Goal: Task Accomplishment & Management: Complete application form

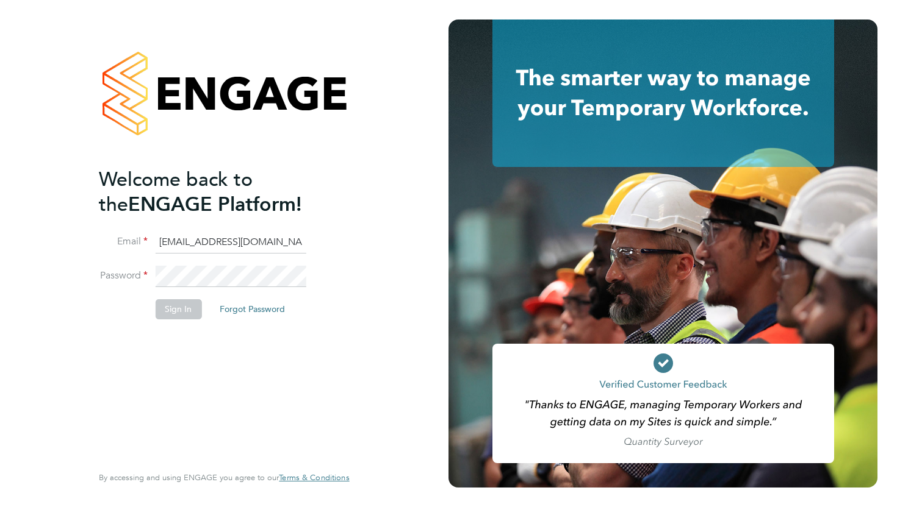
type input "[EMAIL_ADDRESS][DOMAIN_NAME]"
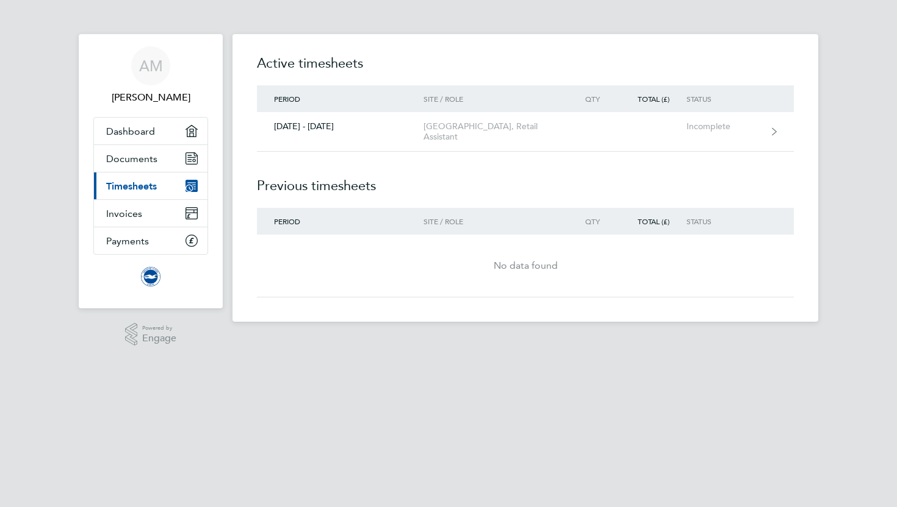
click at [168, 184] on link "Current page: Timesheets" at bounding box center [150, 186] width 113 height 27
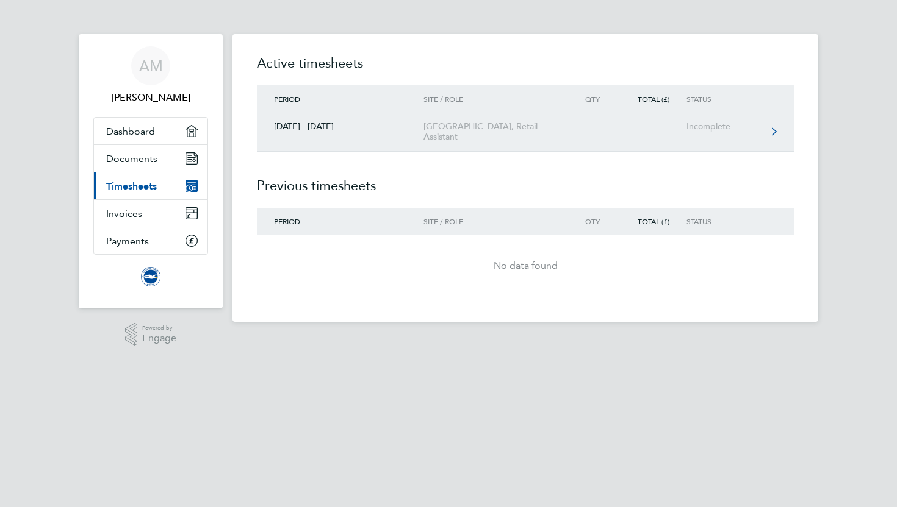
click at [415, 135] on link "[DATE] - [DATE] [GEOGRAPHIC_DATA], Retail Assistant Incomplete" at bounding box center [525, 132] width 537 height 40
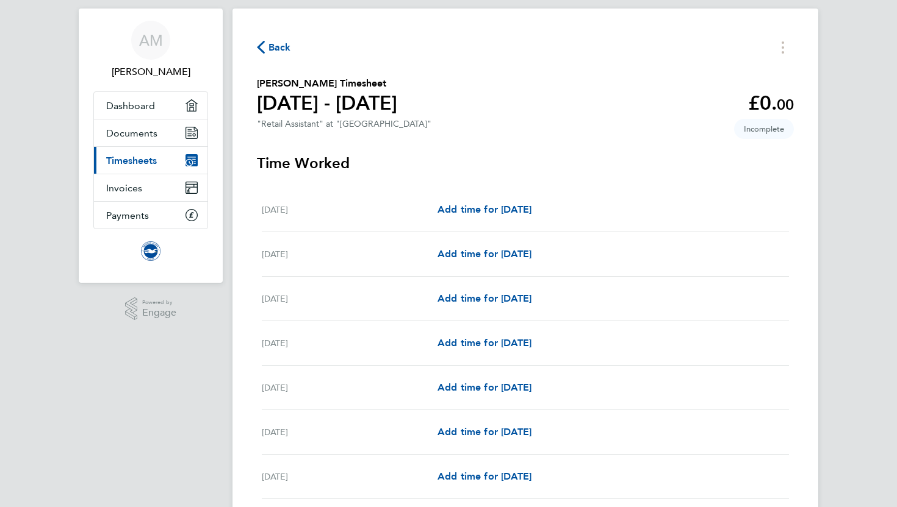
scroll to position [30, 0]
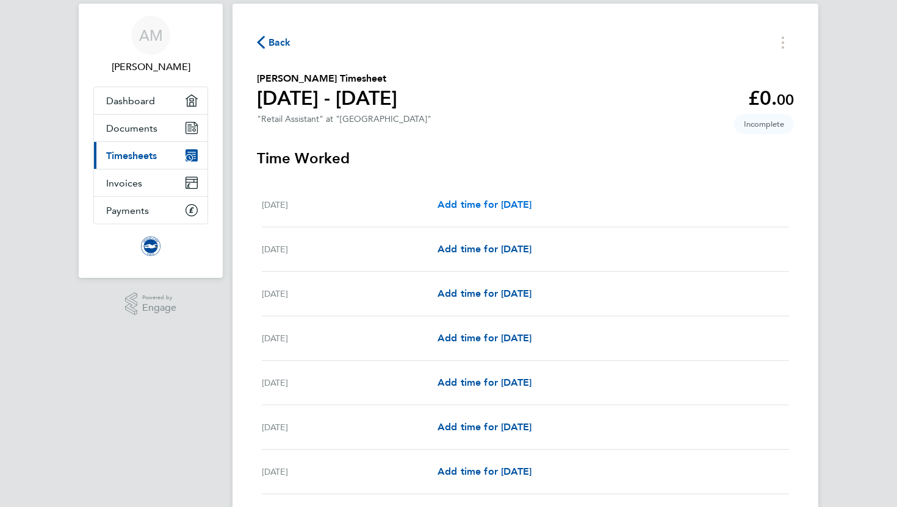
click at [483, 201] on span "Add time for Wed 10 Sep" at bounding box center [484, 205] width 94 height 12
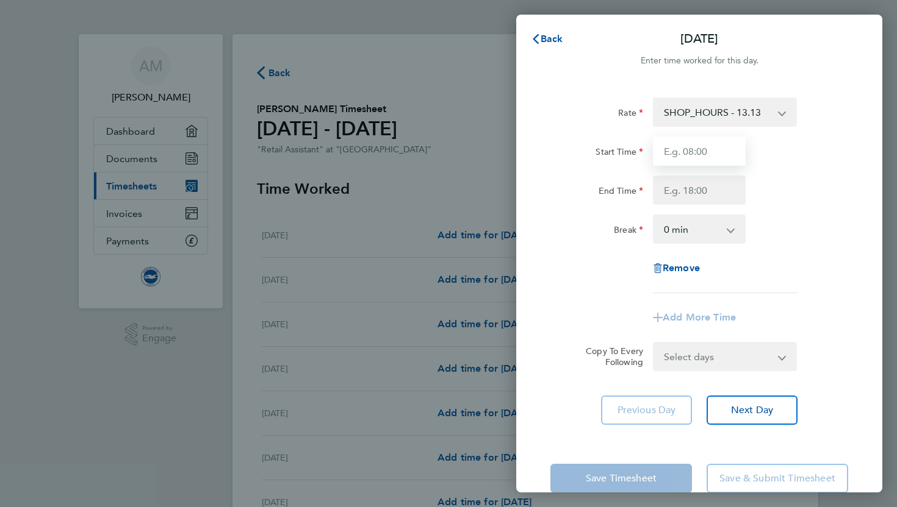
click at [694, 146] on input "Start Time" at bounding box center [699, 151] width 93 height 29
type input "11:30"
click at [685, 195] on input "End Time" at bounding box center [699, 190] width 93 height 29
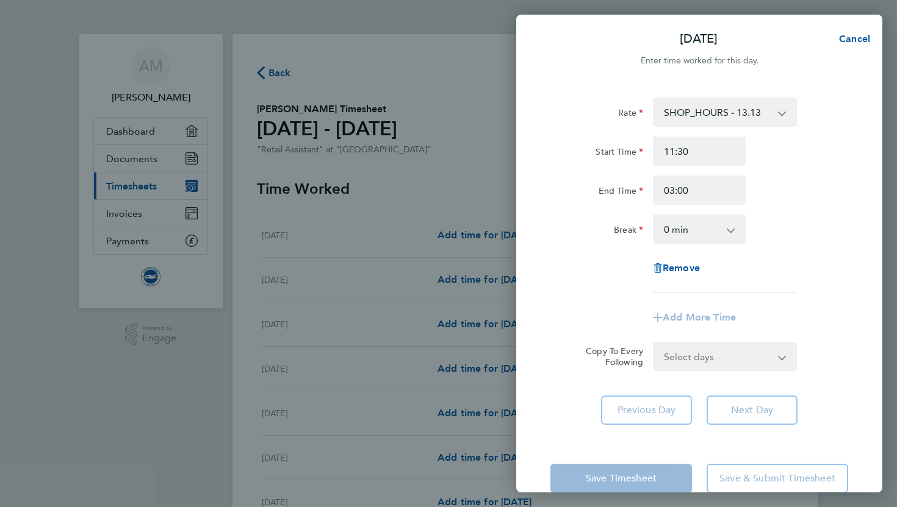
click at [764, 199] on div "End Time 03:00" at bounding box center [698, 190] width 307 height 29
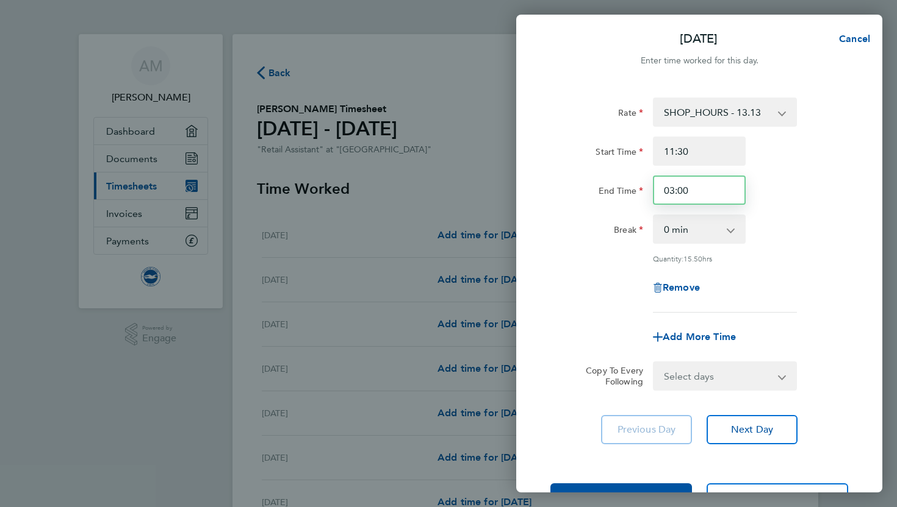
click at [730, 195] on input "03:00" at bounding box center [699, 190] width 93 height 29
type input "0"
type input "15:00"
click at [770, 177] on div "End Time 15:00" at bounding box center [698, 190] width 307 height 29
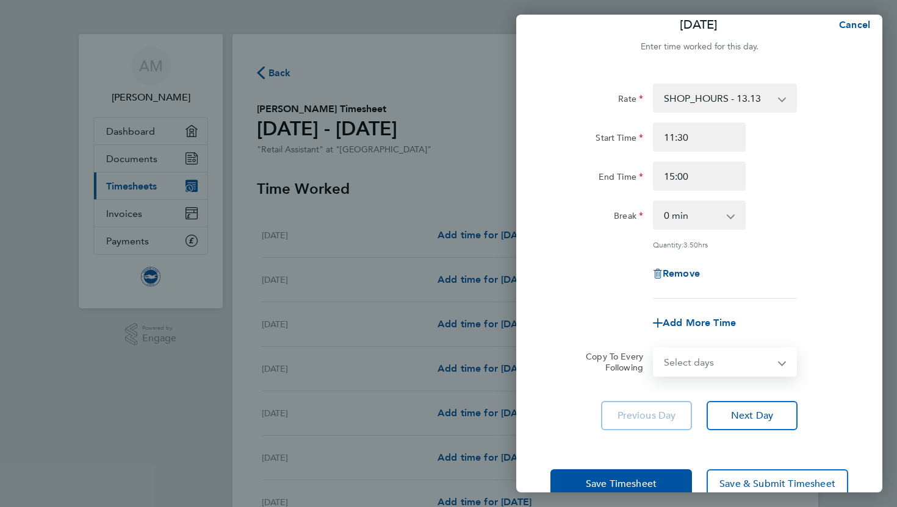
scroll to position [15, 0]
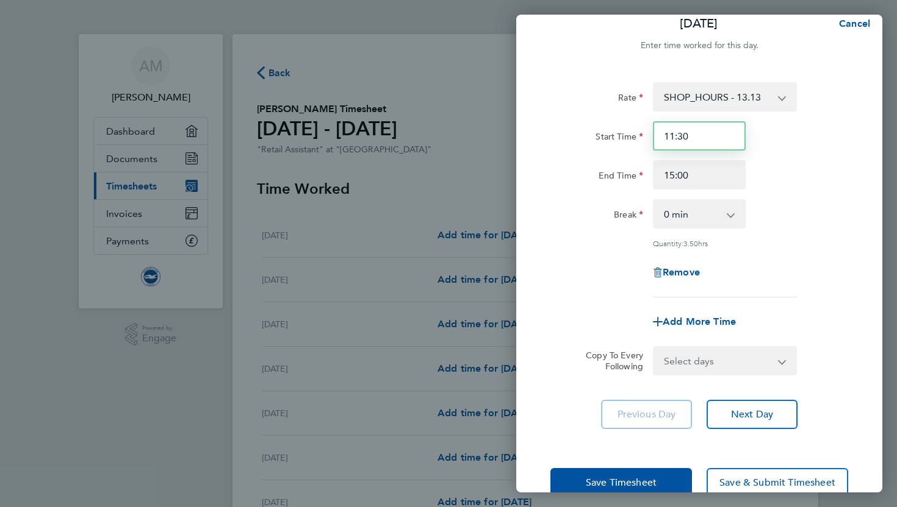
click at [723, 134] on input "11:30" at bounding box center [699, 135] width 93 height 29
type input "11:00"
click at [787, 161] on div "End Time 15:00" at bounding box center [698, 174] width 307 height 29
click at [729, 206] on app-icon-cross-button at bounding box center [736, 214] width 15 height 27
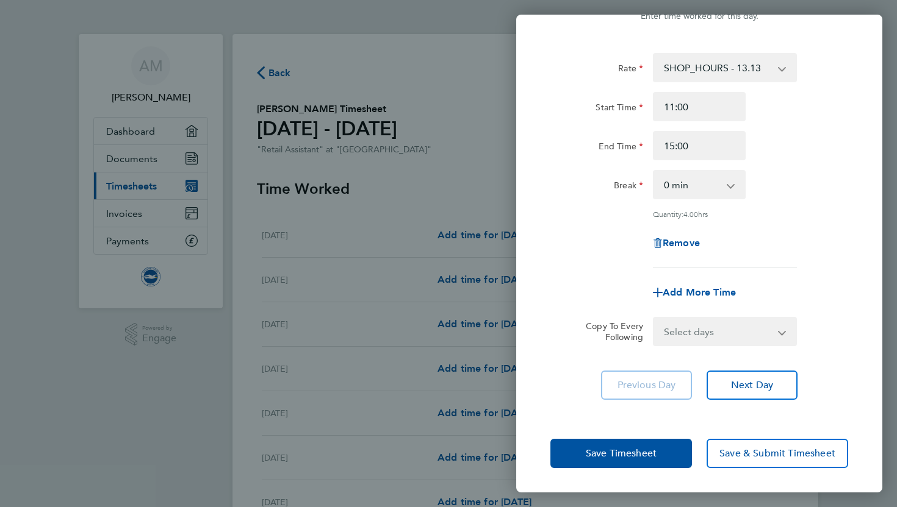
scroll to position [43, 0]
click at [578, 446] on button "Save Timesheet" at bounding box center [621, 454] width 142 height 29
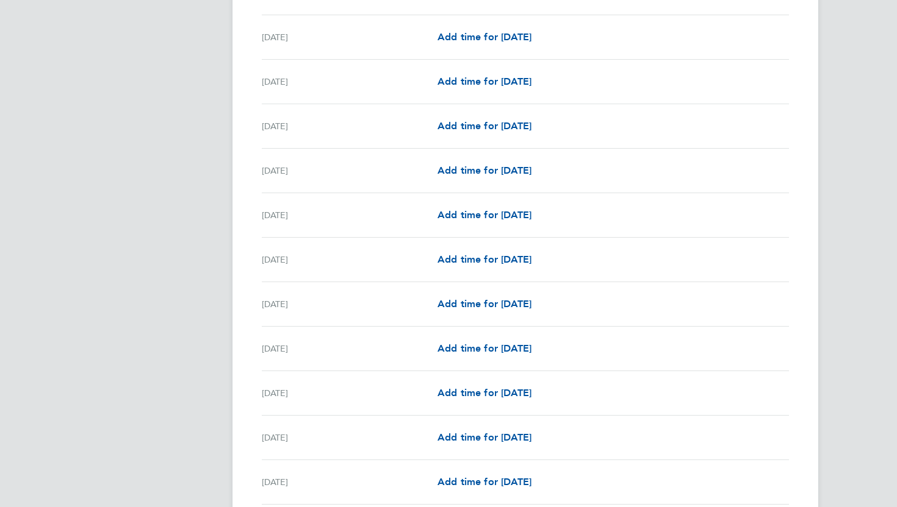
scroll to position [498, 0]
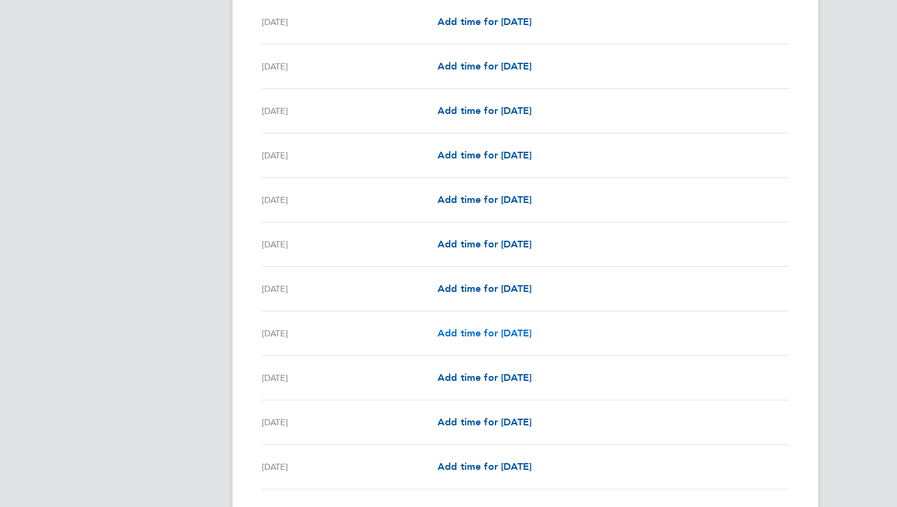
click at [476, 331] on span "Add time for Sat 20 Sep" at bounding box center [484, 334] width 94 height 12
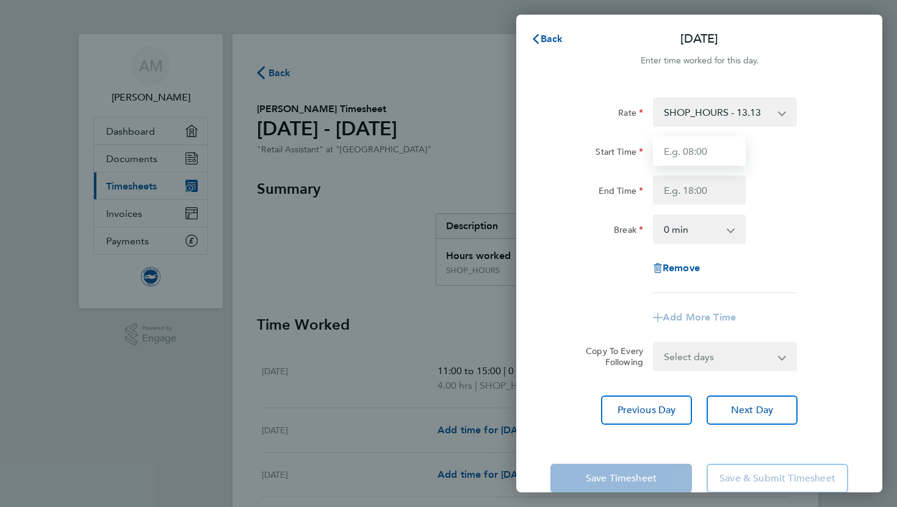
click at [688, 160] on input "Start Time" at bounding box center [699, 151] width 93 height 29
type input "2"
type input "11:30"
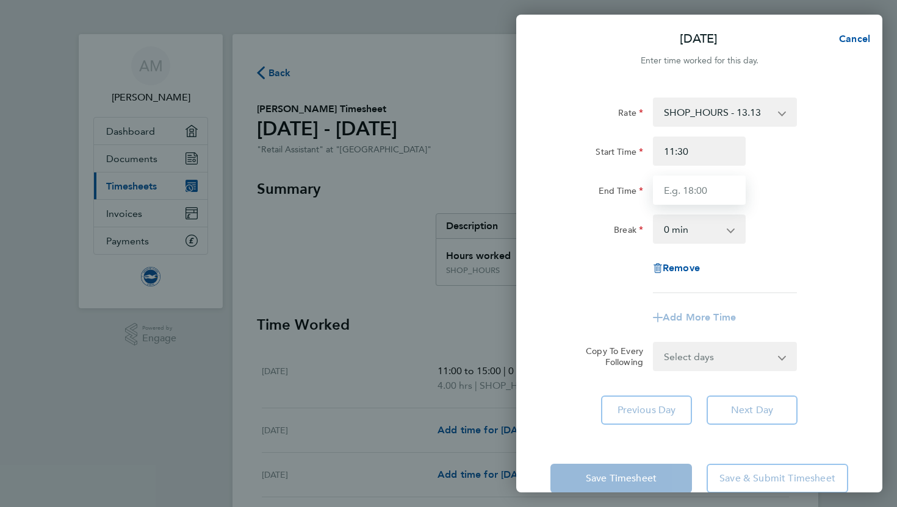
click at [691, 183] on input "End Time" at bounding box center [699, 190] width 93 height 29
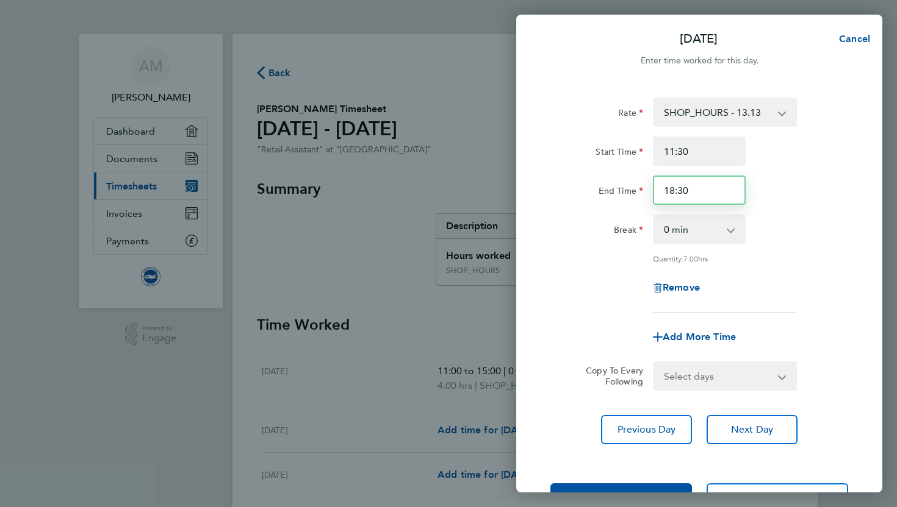
type input "18:30"
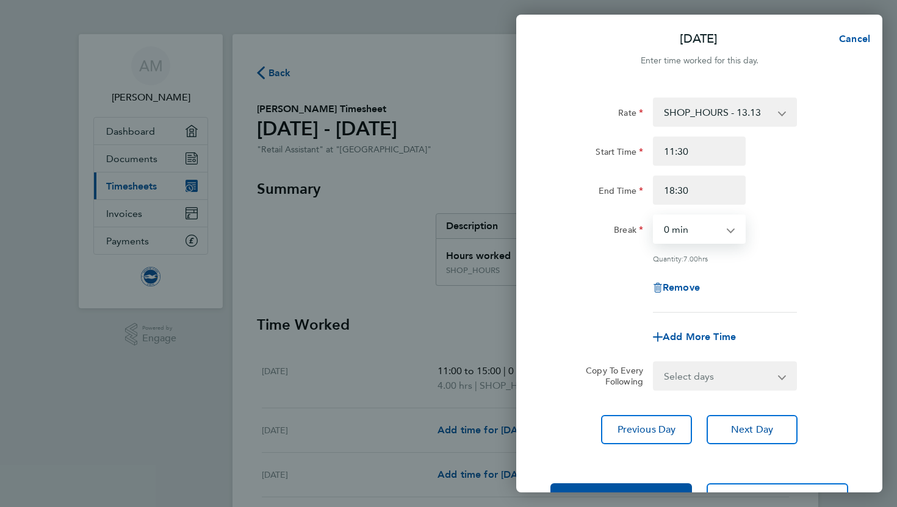
select select "75"
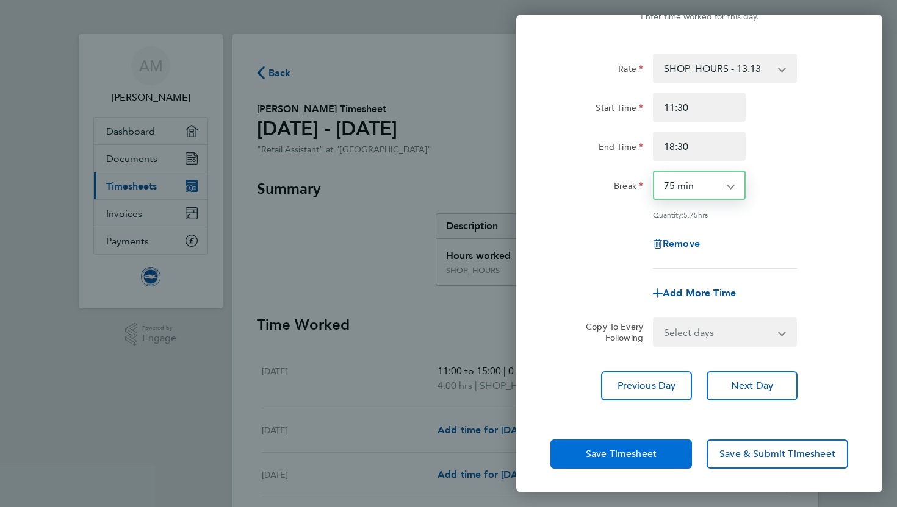
scroll to position [43, 0]
click at [591, 453] on span "Save Timesheet" at bounding box center [621, 455] width 71 height 12
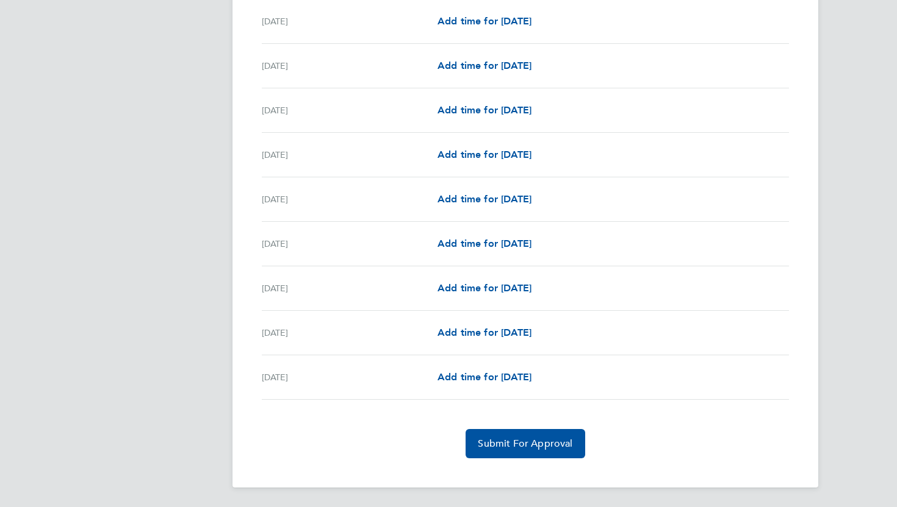
scroll to position [913, 0]
click at [487, 333] on span "Add time for Mon 29 Sep" at bounding box center [484, 334] width 94 height 12
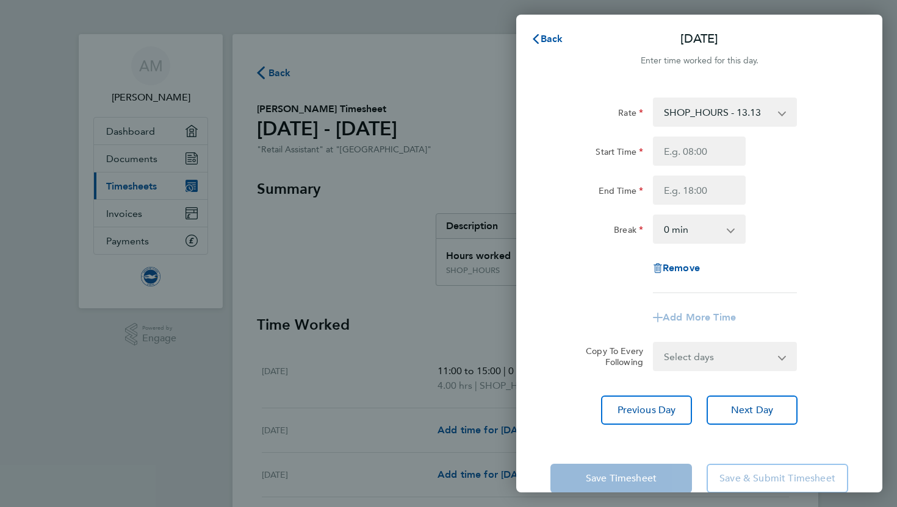
click at [713, 133] on div "Rate SHOP_HOURS - 13.13 Start Time End Time Break 0 min 15 min 30 min 45 min 60…" at bounding box center [699, 196] width 298 height 196
click at [711, 145] on input "Start Time" at bounding box center [699, 151] width 93 height 29
type input "10:00"
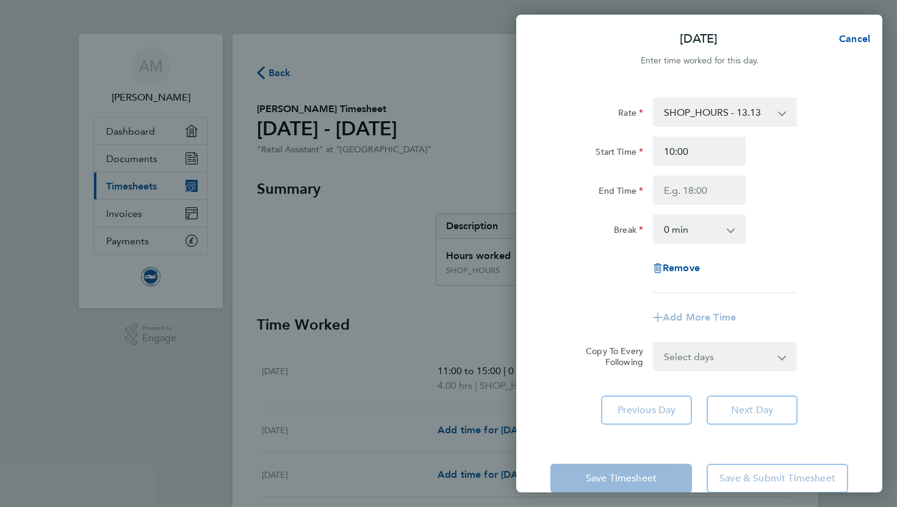
click at [700, 171] on div "Start Time 10:00 End Time" at bounding box center [698, 171] width 307 height 68
click at [699, 193] on input "End Time" at bounding box center [699, 190] width 93 height 29
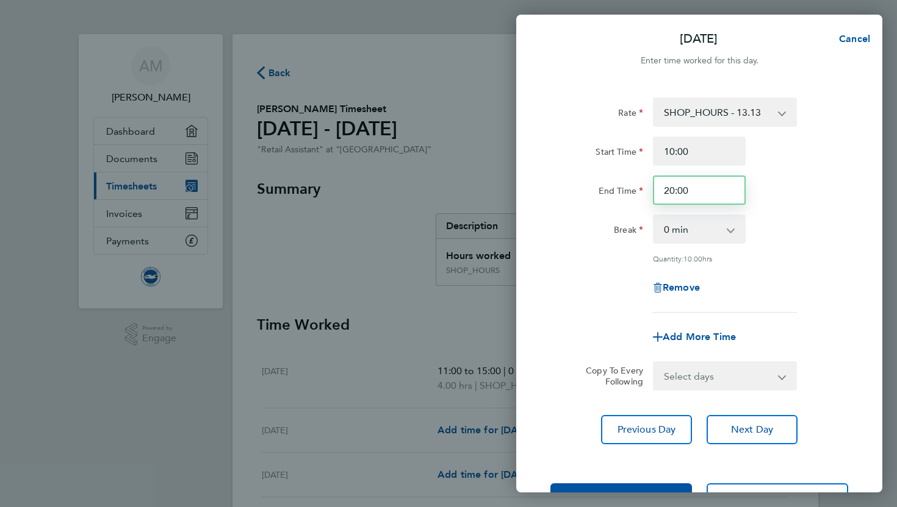
type input "20:00"
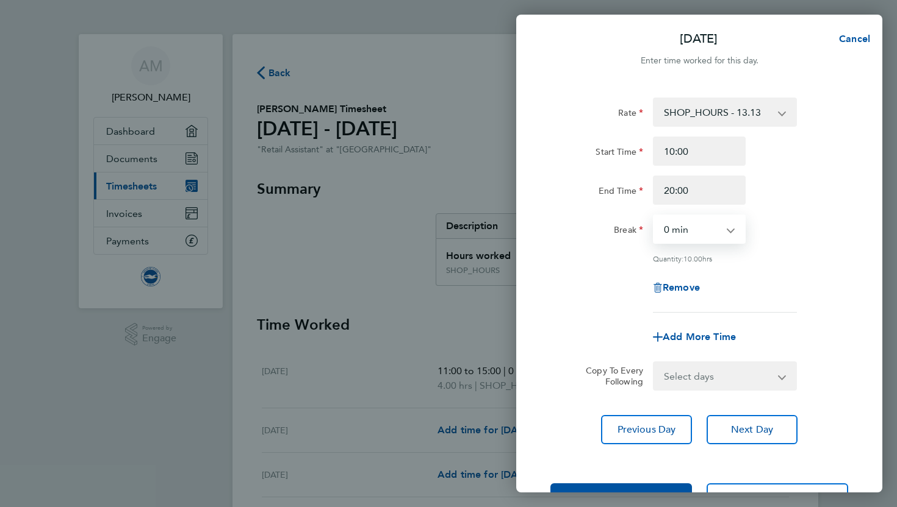
select select "60"
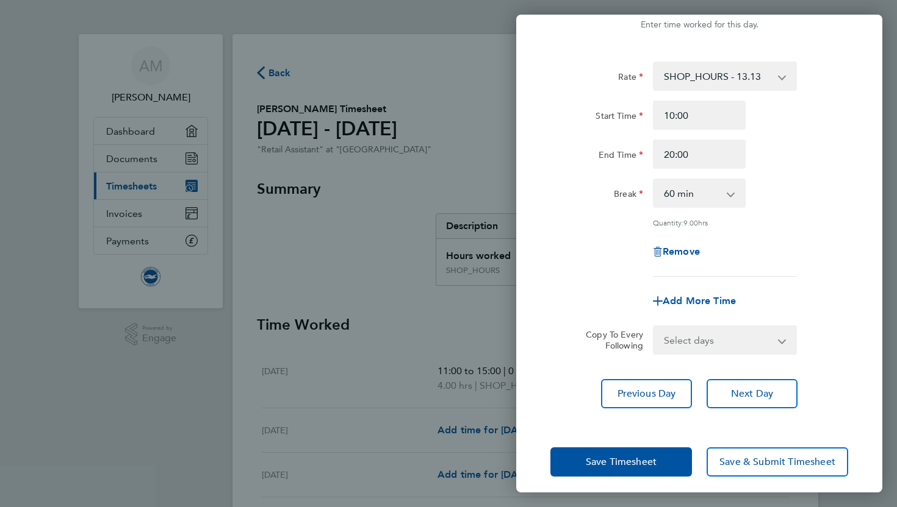
click at [788, 259] on div "Remove" at bounding box center [698, 251] width 307 height 29
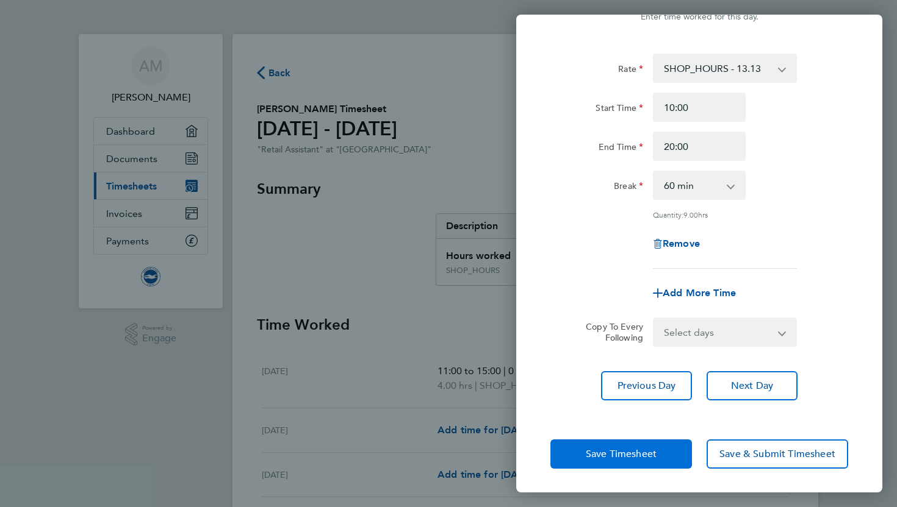
scroll to position [43, 0]
click at [635, 449] on span "Save Timesheet" at bounding box center [621, 455] width 71 height 12
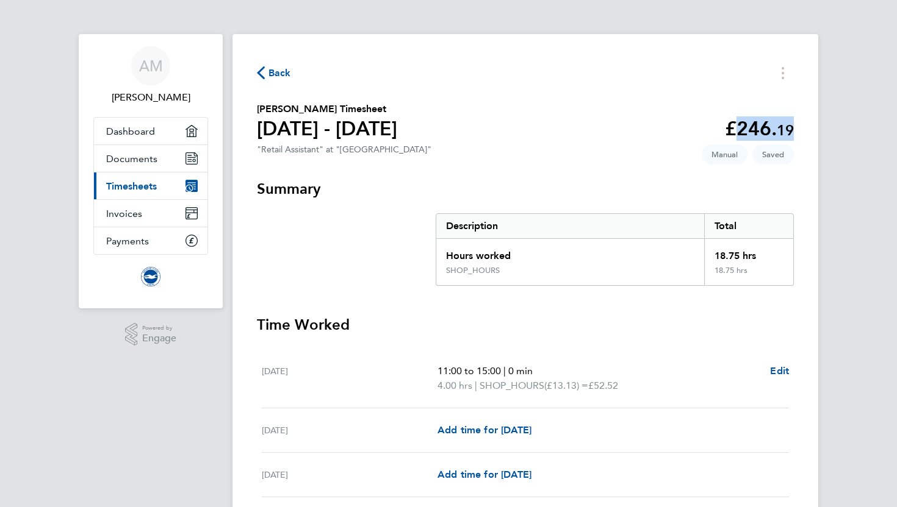
drag, startPoint x: 727, startPoint y: 125, endPoint x: 799, endPoint y: 125, distance: 72.0
drag, startPoint x: 799, startPoint y: 125, endPoint x: 728, endPoint y: 125, distance: 71.4
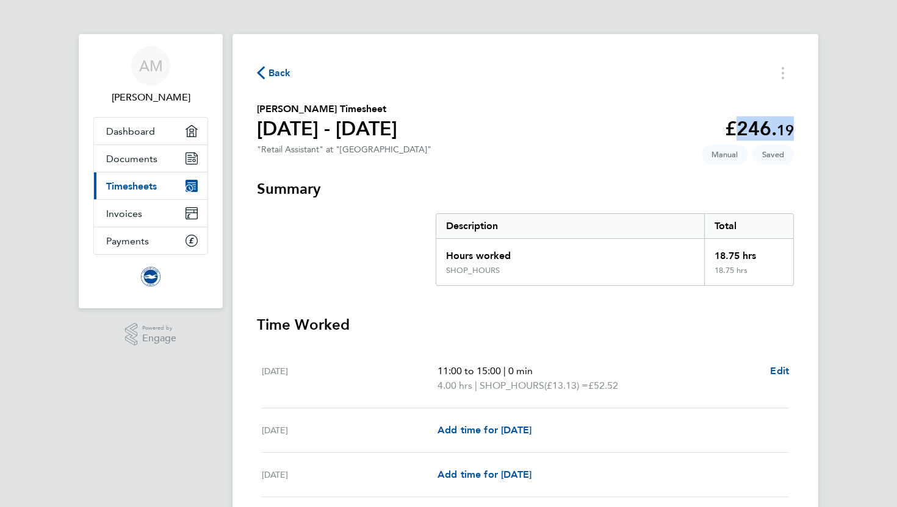
click at [728, 125] on app-decimal "£246. 19" at bounding box center [759, 128] width 69 height 23
drag, startPoint x: 728, startPoint y: 125, endPoint x: 762, endPoint y: 124, distance: 34.2
click at [762, 124] on app-decimal "£246. 19" at bounding box center [759, 128] width 69 height 23
click at [789, 124] on span "19" at bounding box center [784, 130] width 17 height 18
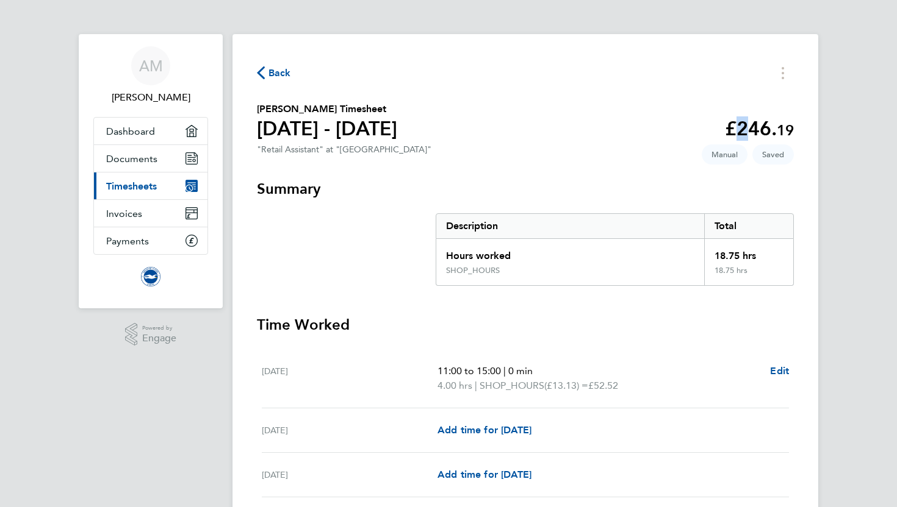
drag, startPoint x: 789, startPoint y: 124, endPoint x: 725, endPoint y: 123, distance: 63.4
click at [725, 123] on app-decimal "£246. 19" at bounding box center [759, 128] width 69 height 23
click at [725, 124] on app-decimal "£246. 19" at bounding box center [759, 128] width 69 height 23
drag, startPoint x: 725, startPoint y: 124, endPoint x: 777, endPoint y: 124, distance: 51.8
click at [777, 123] on app-decimal "£246. 19" at bounding box center [759, 128] width 69 height 23
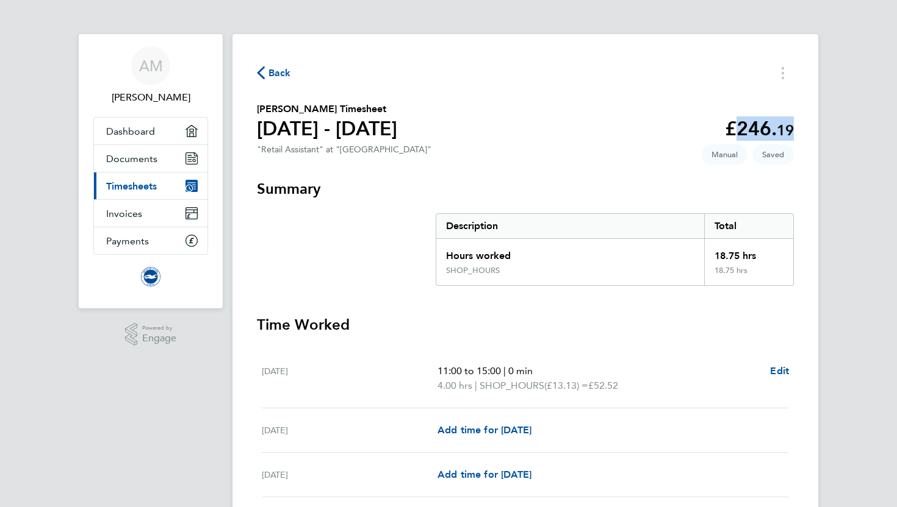
click at [777, 124] on span "19" at bounding box center [784, 130] width 17 height 18
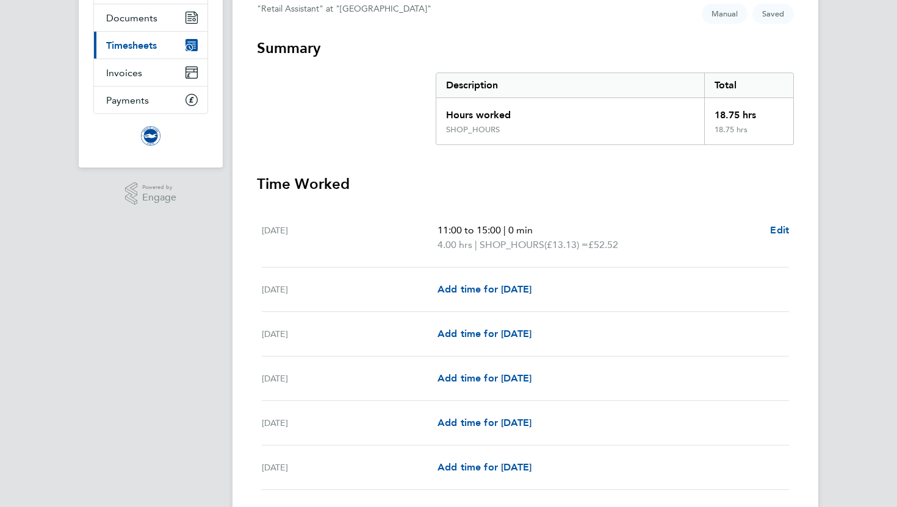
scroll to position [147, 0]
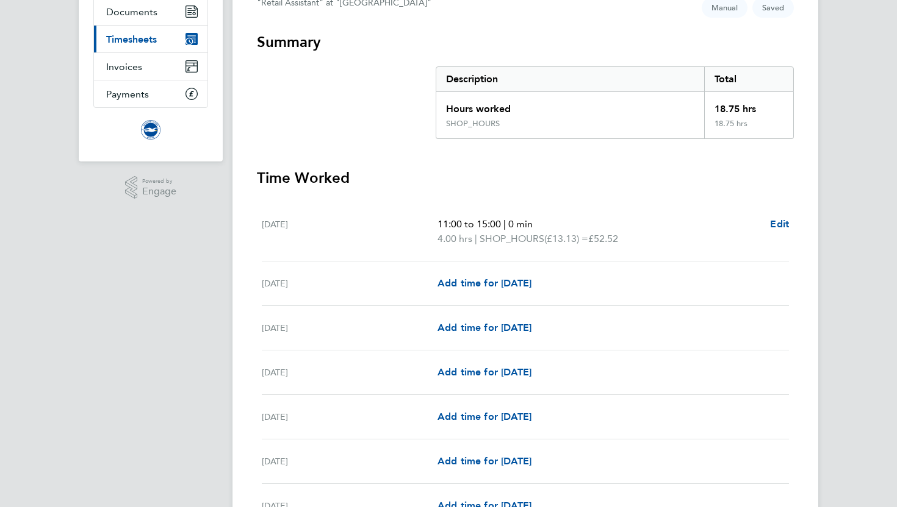
drag, startPoint x: 756, startPoint y: 124, endPoint x: 425, endPoint y: 76, distance: 334.7
click at [423, 76] on section "Summary Description Total Hours worked 18.75 hrs SHOP_HOURS 18.75 hrs" at bounding box center [525, 85] width 537 height 107
click at [475, 79] on div "Description" at bounding box center [570, 79] width 268 height 24
drag, startPoint x: 475, startPoint y: 79, endPoint x: 756, endPoint y: 128, distance: 284.9
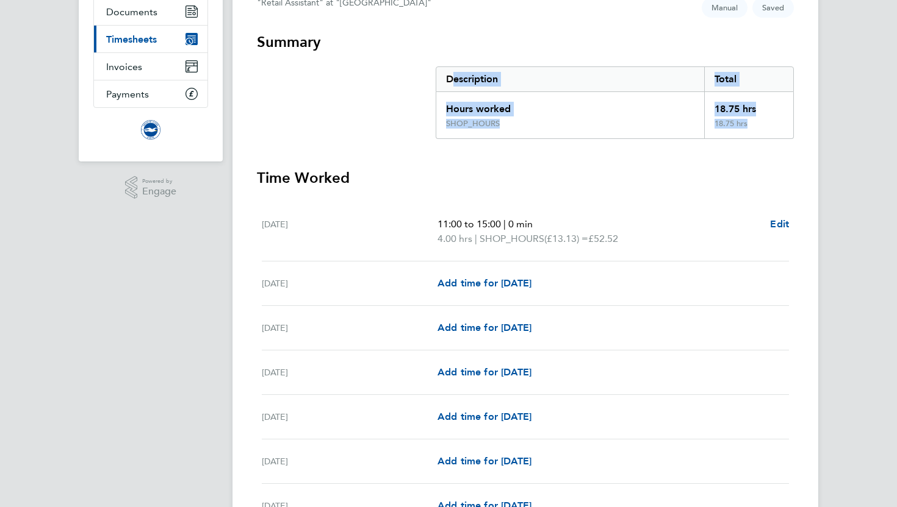
click at [756, 128] on div "Description Total Hours worked 18.75 hrs SHOP_HOURS 18.75 hrs" at bounding box center [614, 102] width 358 height 73
click at [756, 128] on div "18.75 hrs" at bounding box center [748, 129] width 89 height 20
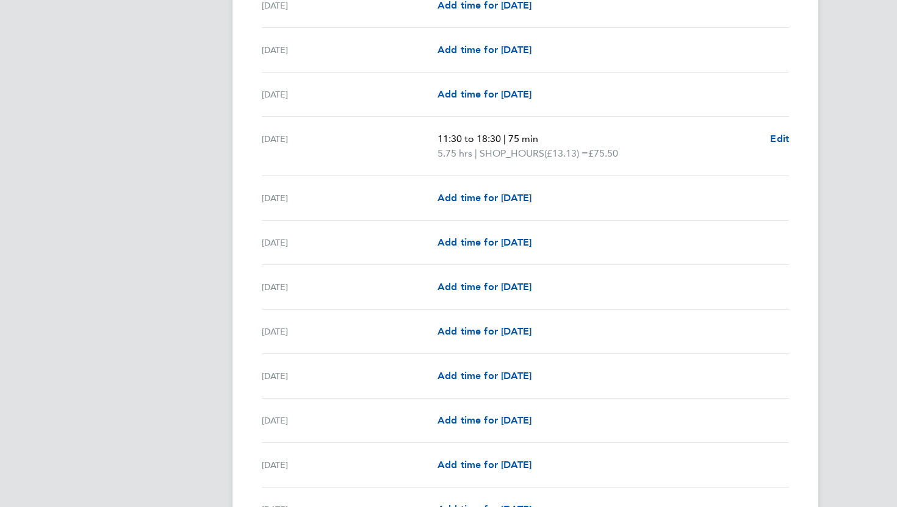
scroll to position [694, 0]
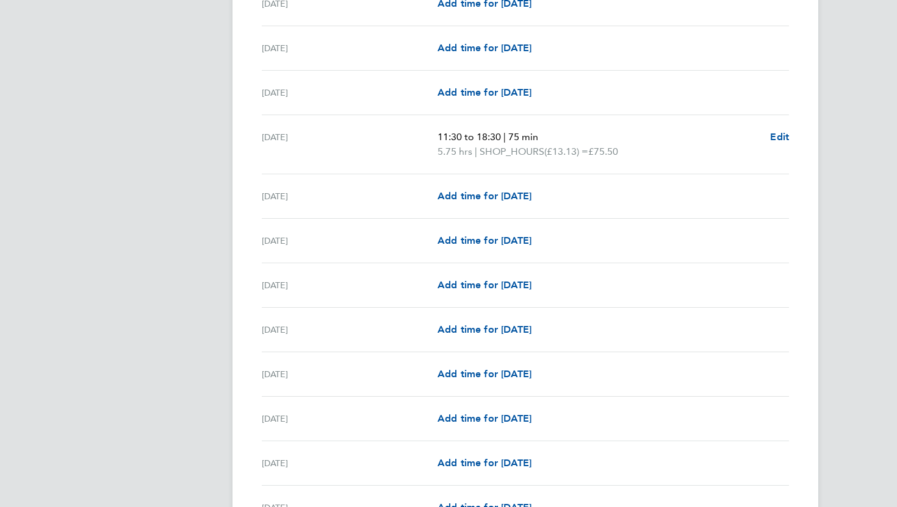
drag, startPoint x: 633, startPoint y: 151, endPoint x: 600, endPoint y: 152, distance: 33.6
click at [600, 152] on p "5.75 hrs | SHOP_HOURS (£13.13) = £75.50" at bounding box center [598, 152] width 323 height 15
click at [600, 152] on span "£75.50" at bounding box center [603, 152] width 30 height 12
drag, startPoint x: 600, startPoint y: 152, endPoint x: 618, endPoint y: 152, distance: 18.9
click at [618, 152] on span "£75.50" at bounding box center [603, 152] width 30 height 12
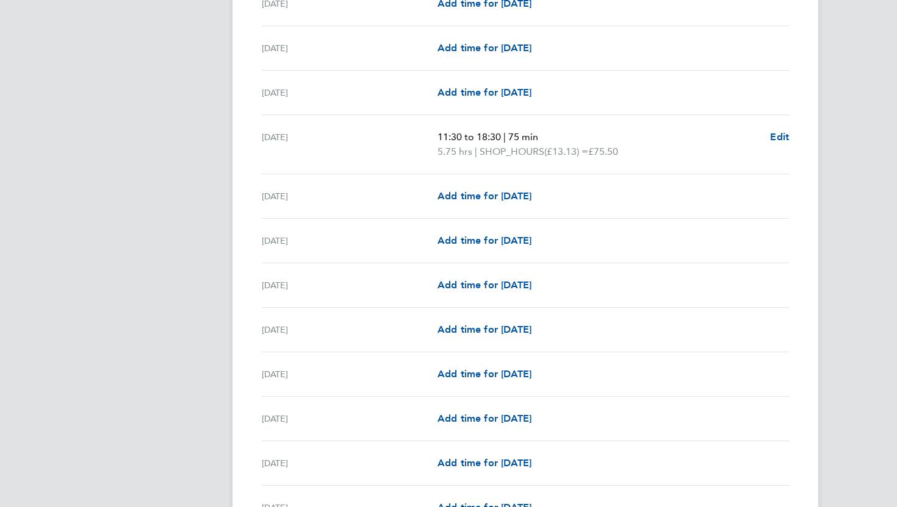
click at [618, 152] on span "£75.50" at bounding box center [603, 152] width 30 height 12
drag, startPoint x: 618, startPoint y: 152, endPoint x: 604, endPoint y: 152, distance: 14.6
click at [604, 152] on span "£75.50" at bounding box center [603, 152] width 30 height 12
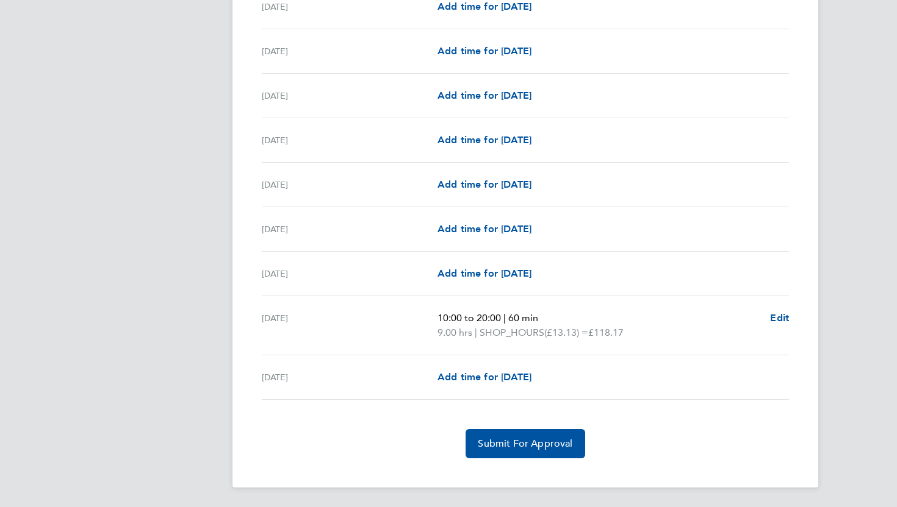
scroll to position [928, 0]
drag, startPoint x: 645, startPoint y: 331, endPoint x: 595, endPoint y: 331, distance: 50.0
click at [595, 331] on p "9.00 hrs | SHOP_HOURS (£13.13) = £118.17" at bounding box center [598, 333] width 323 height 15
click at [588, 331] on span "(£13.13) =" at bounding box center [566, 333] width 44 height 12
click at [526, 434] on button "Submit For Approval" at bounding box center [524, 443] width 119 height 29
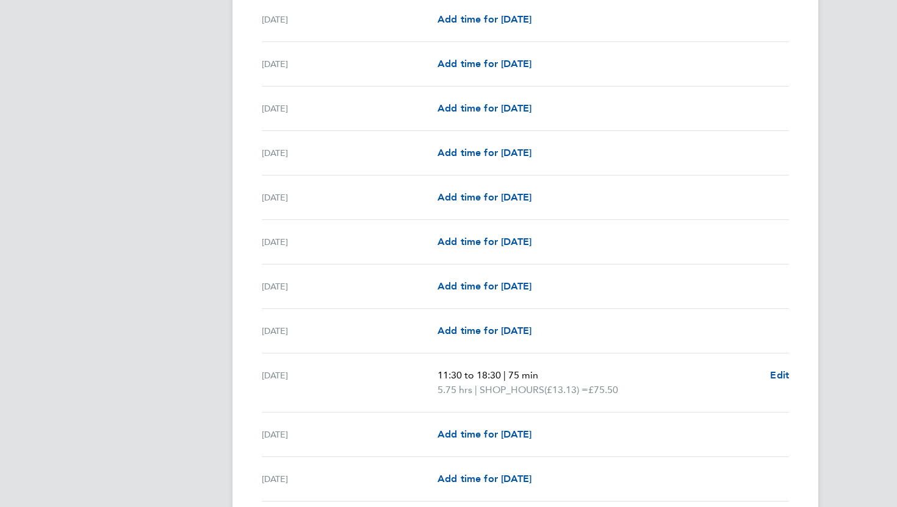
scroll to position [459, 0]
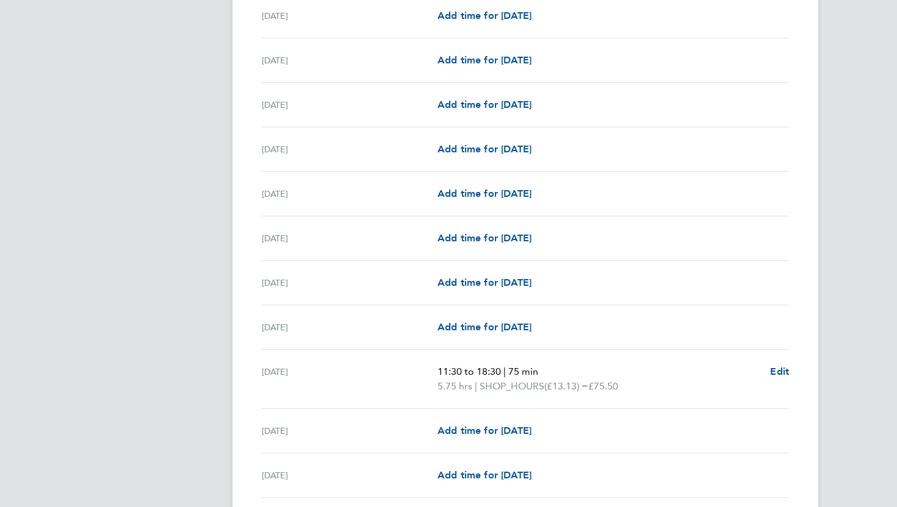
drag, startPoint x: 429, startPoint y: 374, endPoint x: 661, endPoint y: 392, distance: 232.5
click at [661, 392] on div "Sat 20 Sep 11:30 to 18:30 | 75 min 5.75 hrs | SHOP_HOURS (£13.13) = £75.50 Edit" at bounding box center [525, 379] width 527 height 59
click at [661, 392] on p "5.75 hrs | SHOP_HOURS (£13.13) = £75.50" at bounding box center [598, 386] width 323 height 15
drag, startPoint x: 642, startPoint y: 392, endPoint x: 400, endPoint y: 362, distance: 243.4
click at [400, 362] on div "Sat 20 Sep 11:30 to 18:30 | 75 min 5.75 hrs | SHOP_HOURS (£13.13) = £75.50 Edit" at bounding box center [525, 379] width 527 height 59
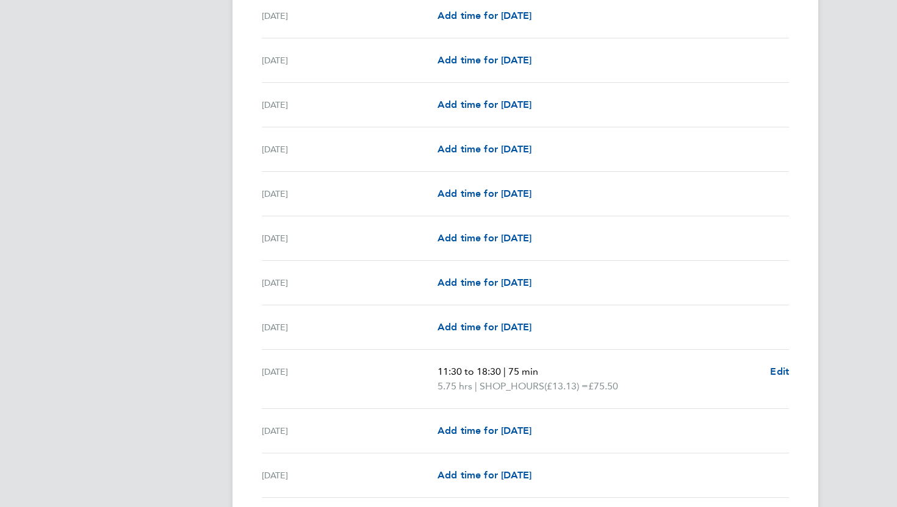
click at [400, 362] on div "Sat 20 Sep 11:30 to 18:30 | 75 min 5.75 hrs | SHOP_HOURS (£13.13) = £75.50 Edit" at bounding box center [525, 379] width 527 height 59
drag, startPoint x: 428, startPoint y: 362, endPoint x: 650, endPoint y: 384, distance: 222.4
click at [653, 384] on div "Sat 20 Sep 11:30 to 18:30 | 75 min 5.75 hrs | SHOP_HOURS (£13.13) = £75.50 Edit" at bounding box center [525, 379] width 527 height 59
click at [648, 384] on p "5.75 hrs | SHOP_HOURS (£13.13) = £75.50" at bounding box center [598, 386] width 323 height 15
drag, startPoint x: 640, startPoint y: 384, endPoint x: 440, endPoint y: 369, distance: 200.6
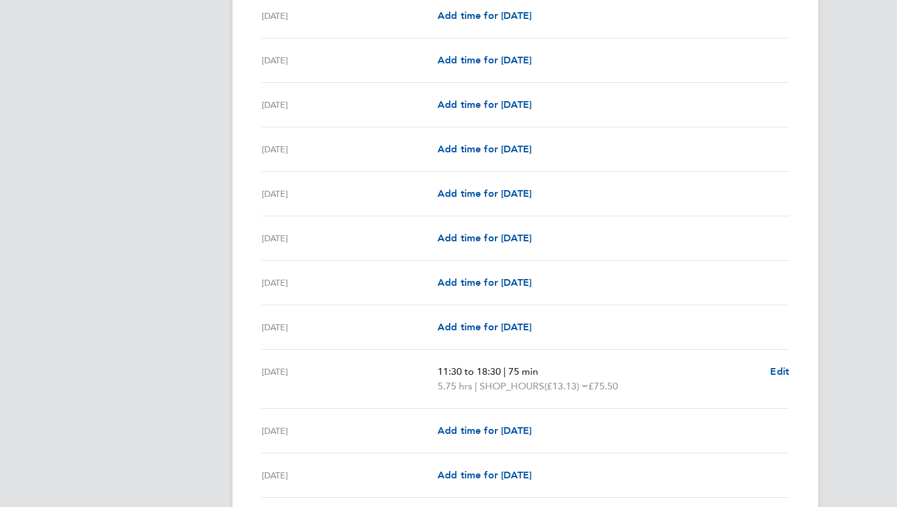
click at [440, 369] on ul "11:30 to 18:30 | 75 min 5.75 hrs | SHOP_HOURS (£13.13) = £75.50" at bounding box center [598, 379] width 323 height 29
click at [440, 369] on span "11:30 to 18:30" at bounding box center [468, 372] width 63 height 12
drag, startPoint x: 440, startPoint y: 369, endPoint x: 624, endPoint y: 388, distance: 184.6
click at [624, 388] on ul "11:30 to 18:30 | 75 min 5.75 hrs | SHOP_HOURS (£13.13) = £75.50" at bounding box center [598, 379] width 323 height 29
click at [618, 388] on span "£75.50" at bounding box center [603, 387] width 30 height 12
